Goal: Transaction & Acquisition: Purchase product/service

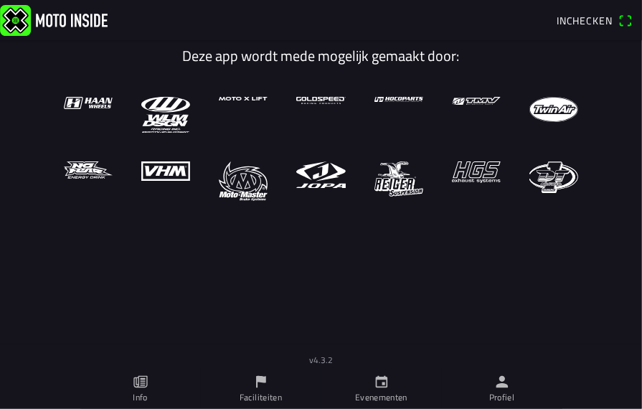
click at [394, 389] on link "Evenementen" at bounding box center [381, 389] width 120 height 40
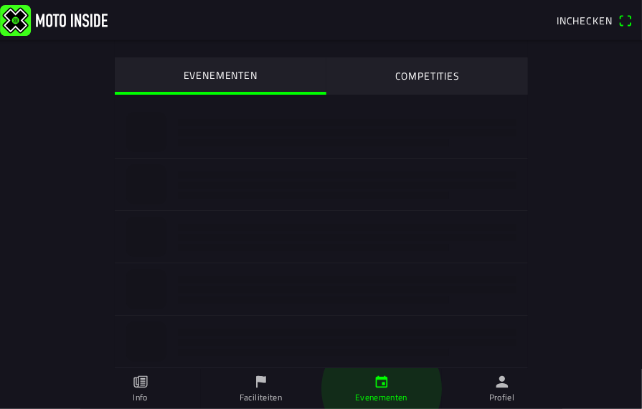
click at [254, 383] on icon "flag" at bounding box center [261, 382] width 16 height 16
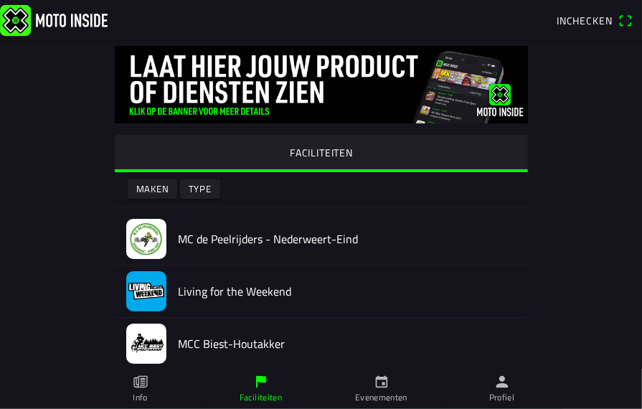
click at [392, 390] on link "Evenementen" at bounding box center [381, 389] width 120 height 40
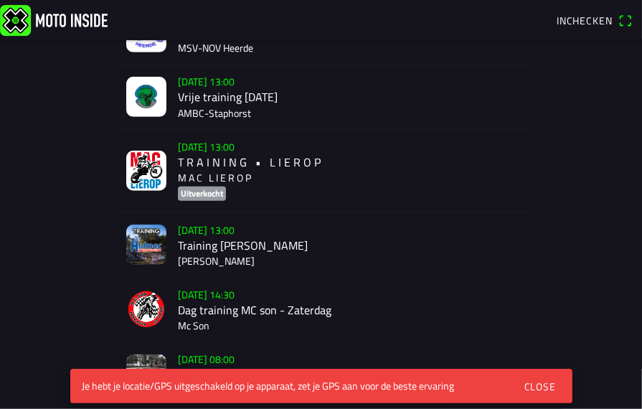
scroll to position [502, 0]
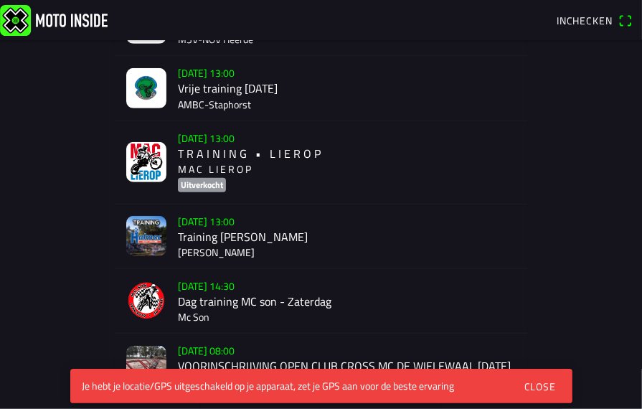
click at [290, 249] on div "[DATE] 13:00 Training Halmac [GEOGRAPHIC_DATA]" at bounding box center [347, 236] width 339 height 64
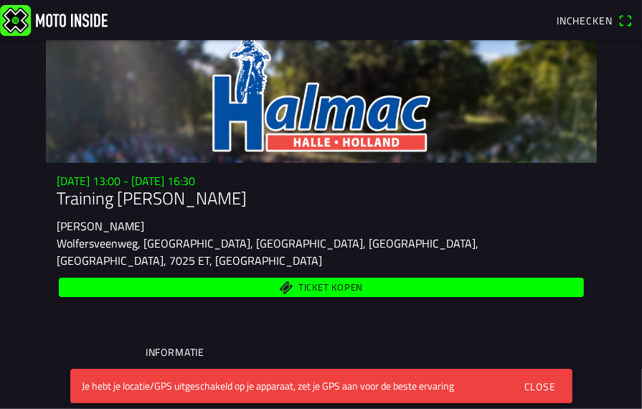
click at [302, 283] on span "Ticket kopen" at bounding box center [330, 287] width 65 height 9
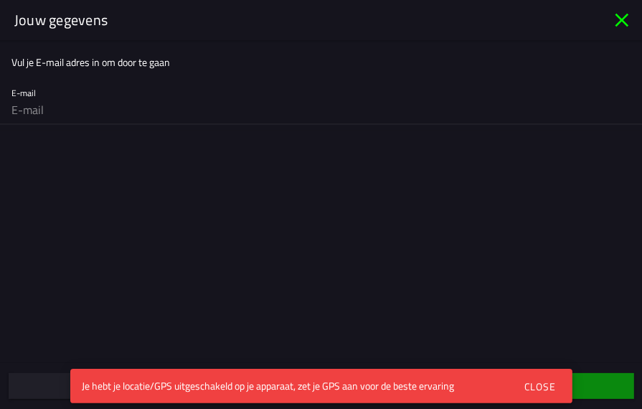
click at [120, 103] on input "email" at bounding box center [320, 109] width 619 height 29
type input "[EMAIL_ADDRESS][DOMAIN_NAME]"
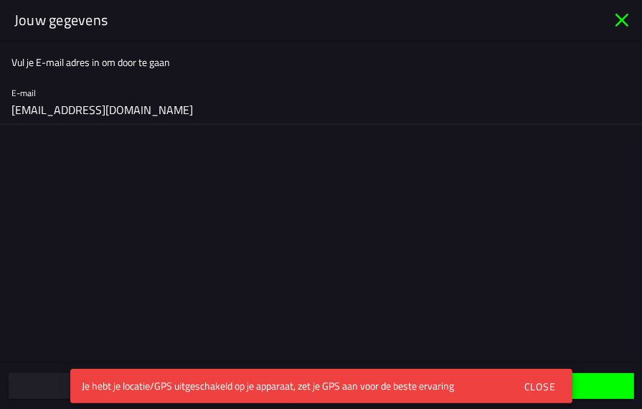
click at [546, 382] on div "Close" at bounding box center [540, 386] width 32 height 15
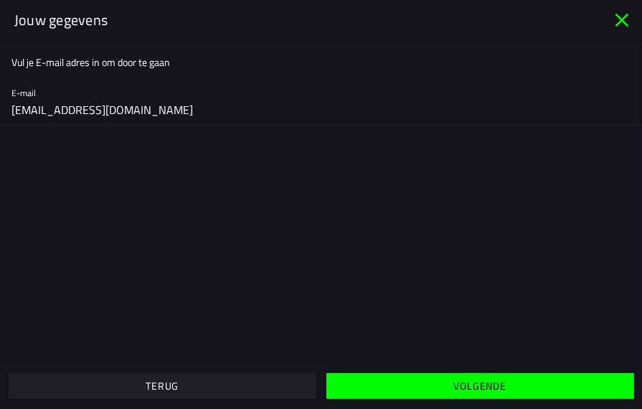
click at [0, 0] on slot "Volgende" at bounding box center [0, 0] width 0 height 0
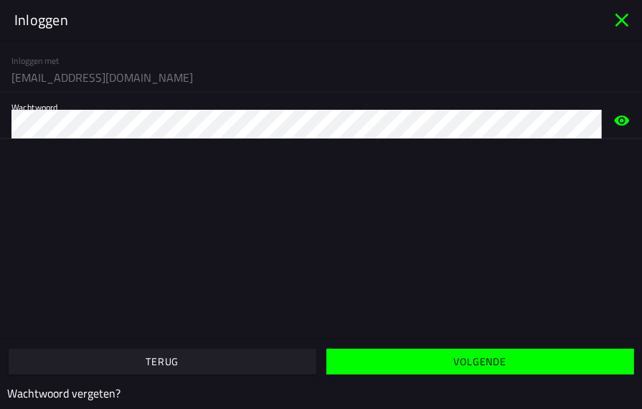
click at [0, 0] on slot "Volgende" at bounding box center [0, 0] width 0 height 0
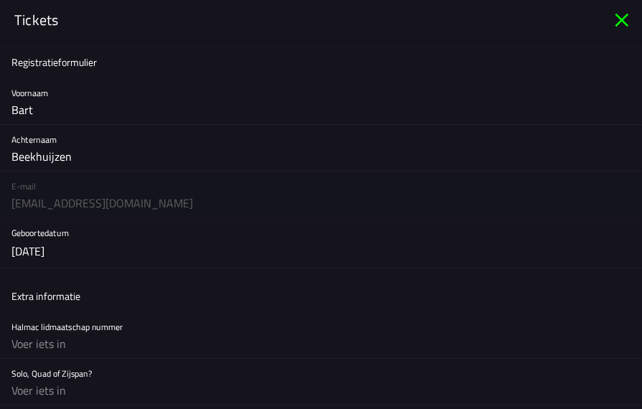
click at [617, 16] on icon "close" at bounding box center [622, 21] width 14 height 14
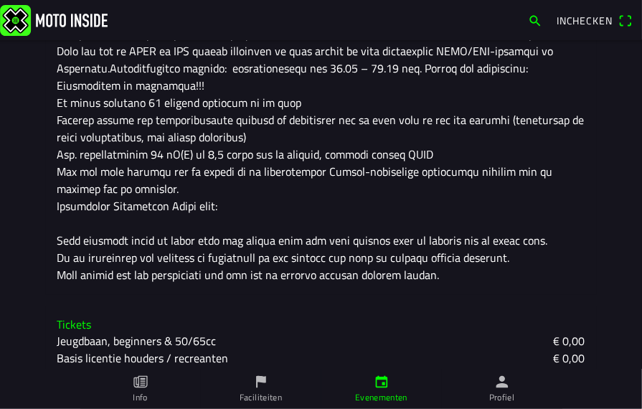
scroll to position [430, 0]
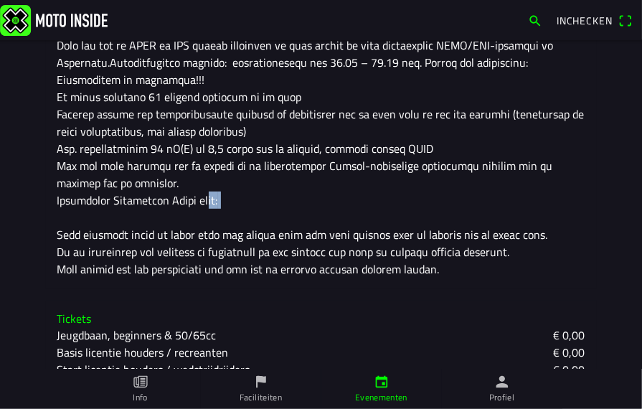
drag, startPoint x: 196, startPoint y: 186, endPoint x: 221, endPoint y: 184, distance: 25.1
click at [221, 184] on div at bounding box center [321, 131] width 528 height 293
click at [226, 186] on div at bounding box center [321, 131] width 528 height 293
